Goal: Navigation & Orientation: Find specific page/section

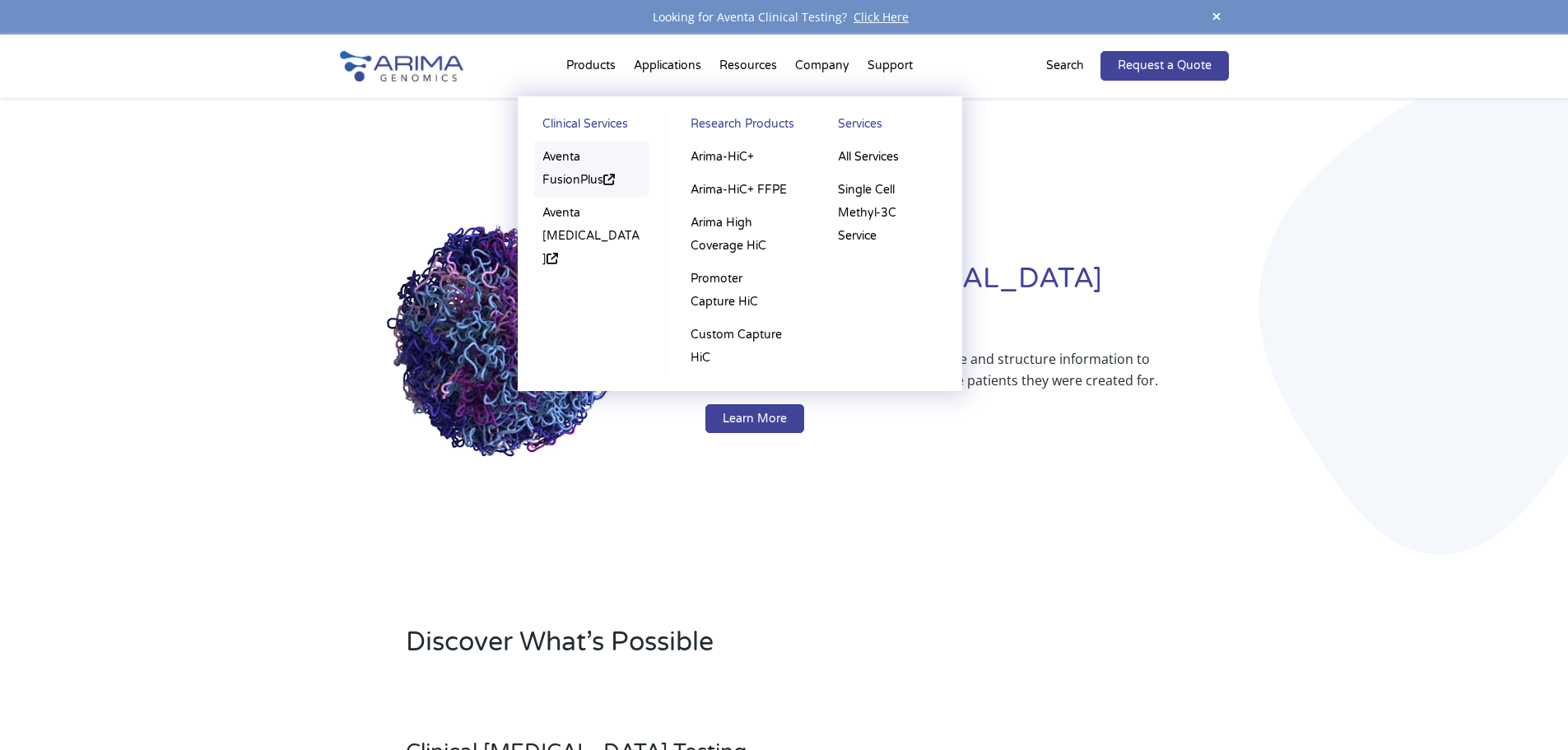
click at [562, 162] on link "Aventa FusionPlus" at bounding box center [592, 169] width 115 height 56
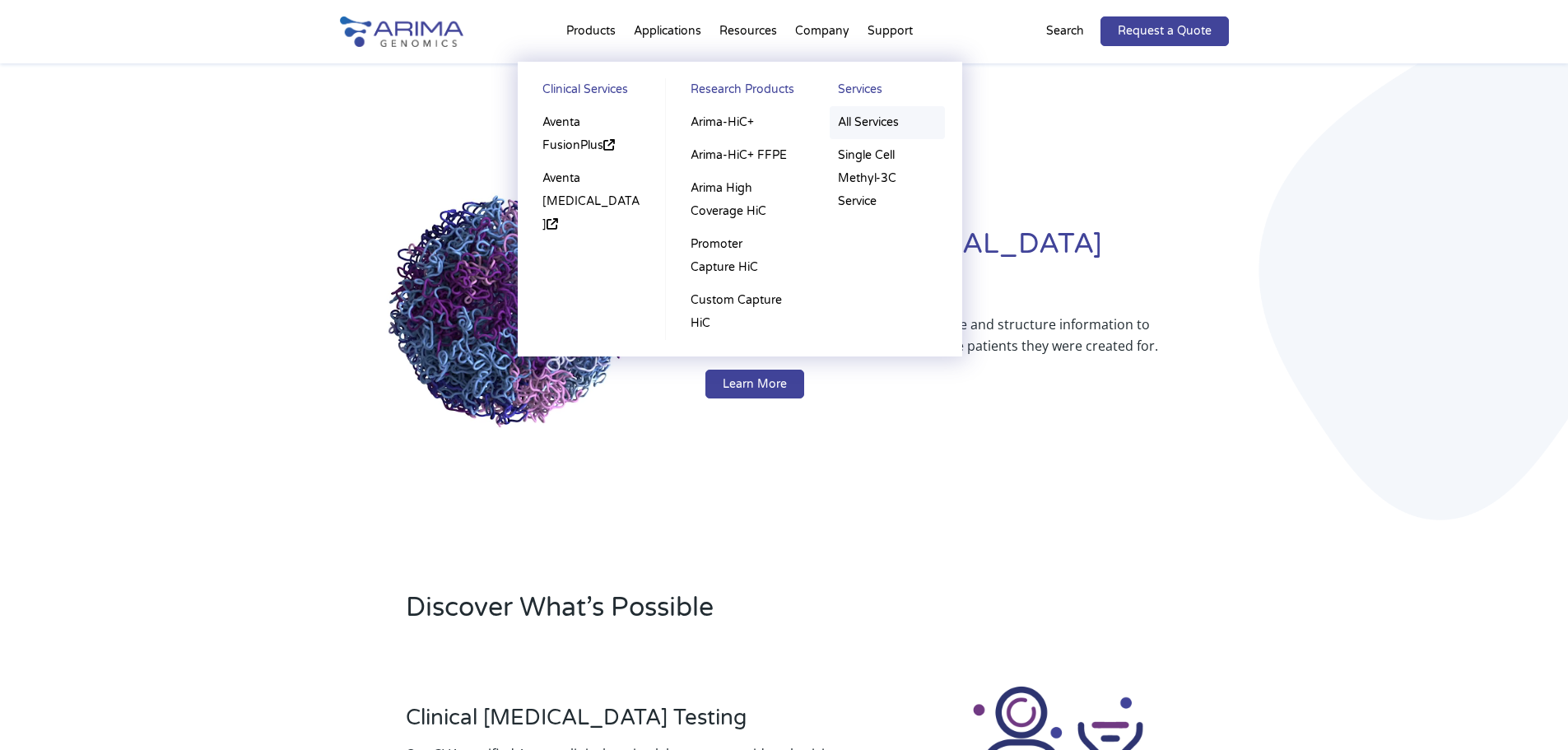
click at [878, 118] on link "All Services" at bounding box center [887, 123] width 115 height 33
